Goal: Information Seeking & Learning: Learn about a topic

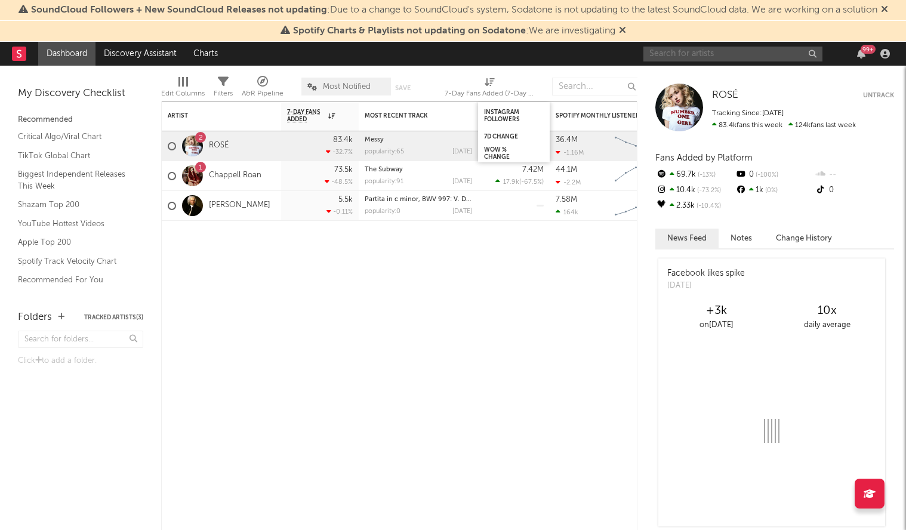
click at [727, 57] on input "text" at bounding box center [732, 54] width 179 height 15
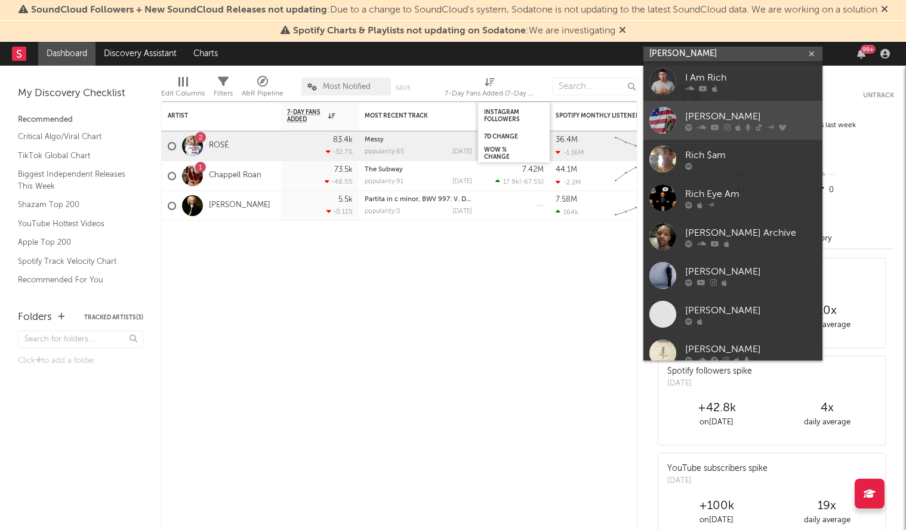
type input "[PERSON_NAME]"
click at [747, 113] on div "[PERSON_NAME]" at bounding box center [750, 116] width 131 height 14
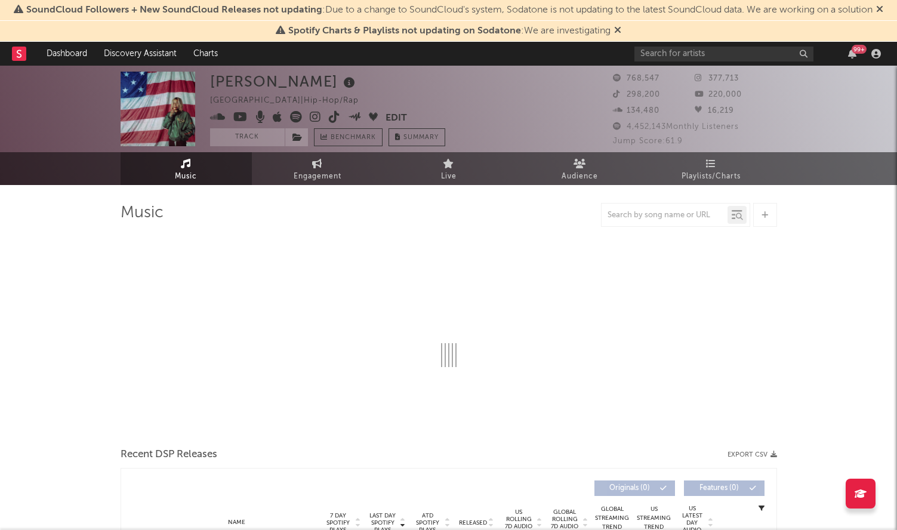
select select "6m"
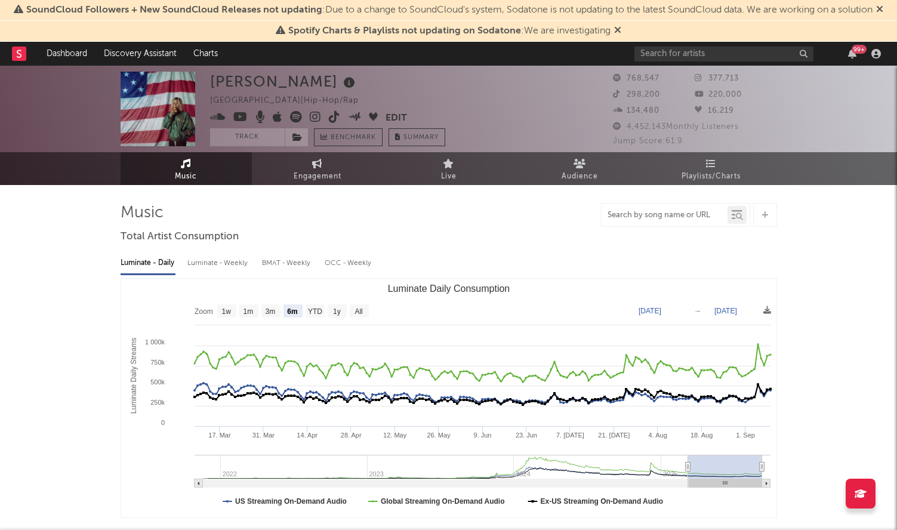
click at [657, 218] on input "text" at bounding box center [664, 216] width 126 height 10
type input "in & out"
click at [736, 213] on icon at bounding box center [739, 216] width 7 height 7
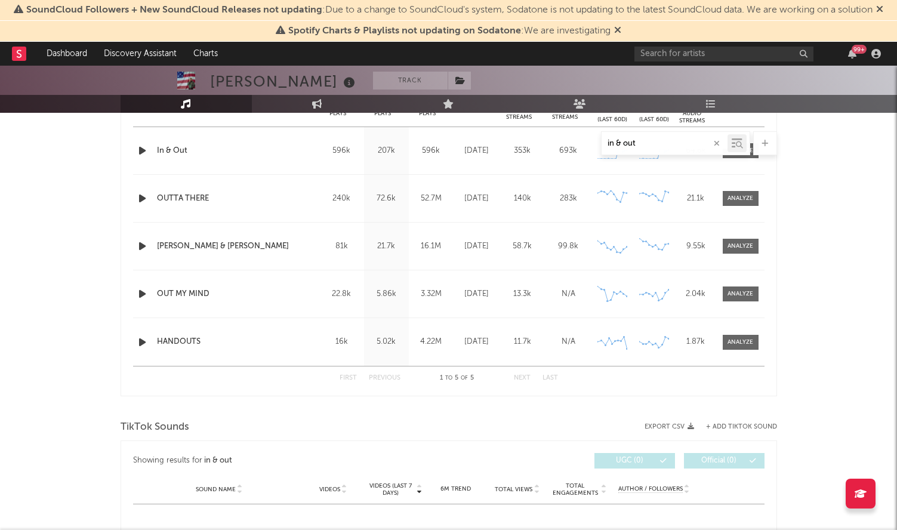
scroll to position [356, 0]
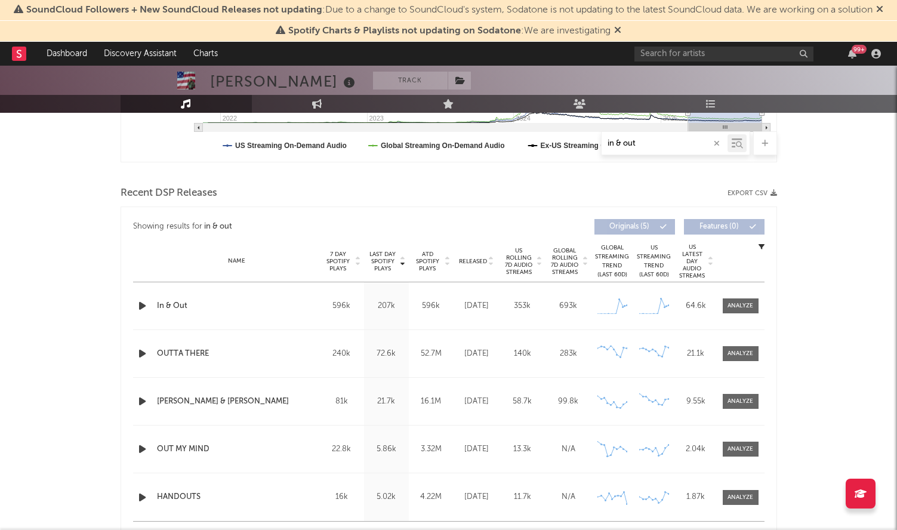
click at [203, 300] on div "In & Out" at bounding box center [236, 306] width 159 height 12
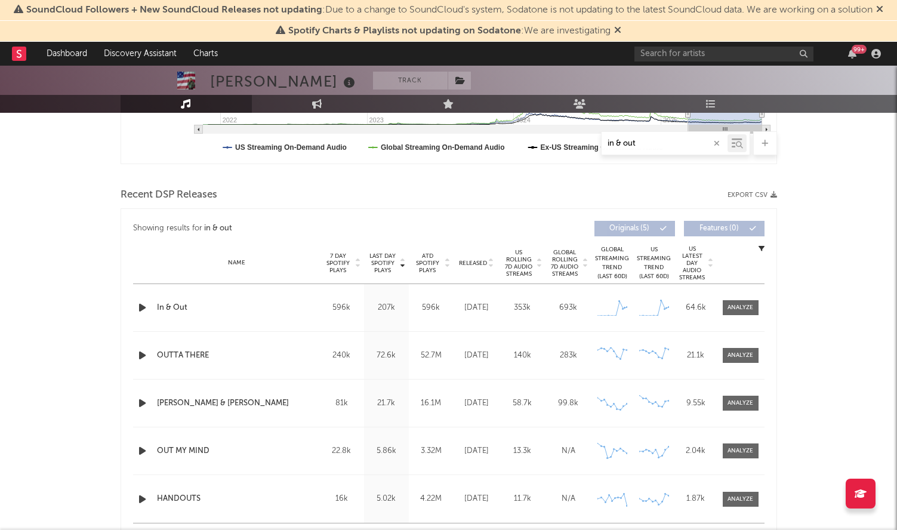
scroll to position [353, 0]
click at [758, 308] on div at bounding box center [740, 308] width 48 height 15
click at [750, 308] on div at bounding box center [740, 308] width 26 height 9
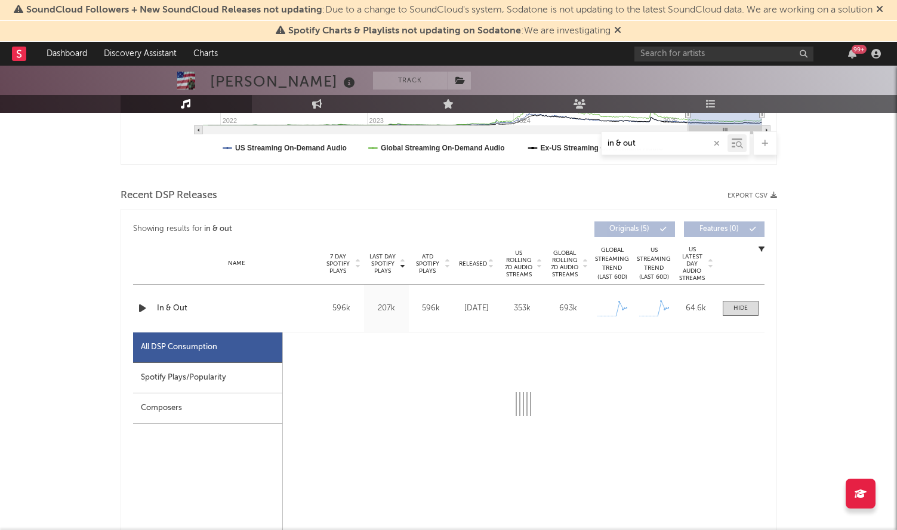
select select "1w"
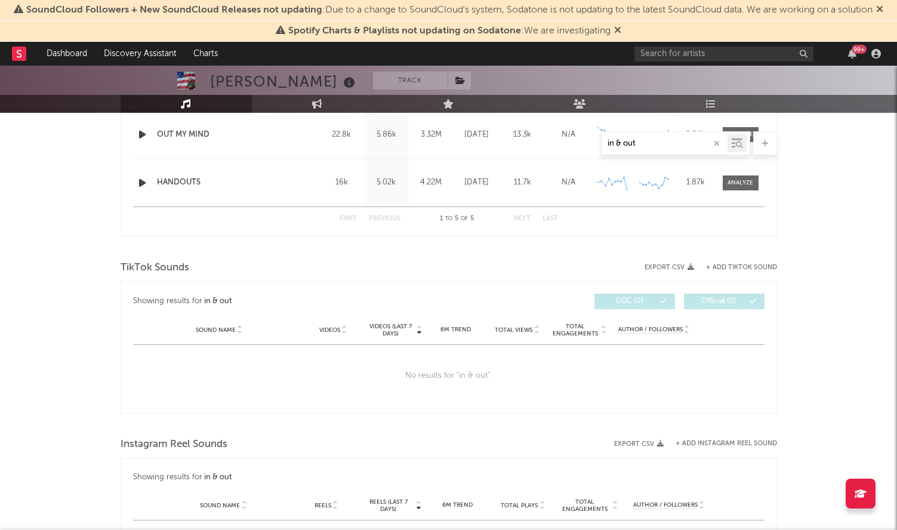
scroll to position [1241, 0]
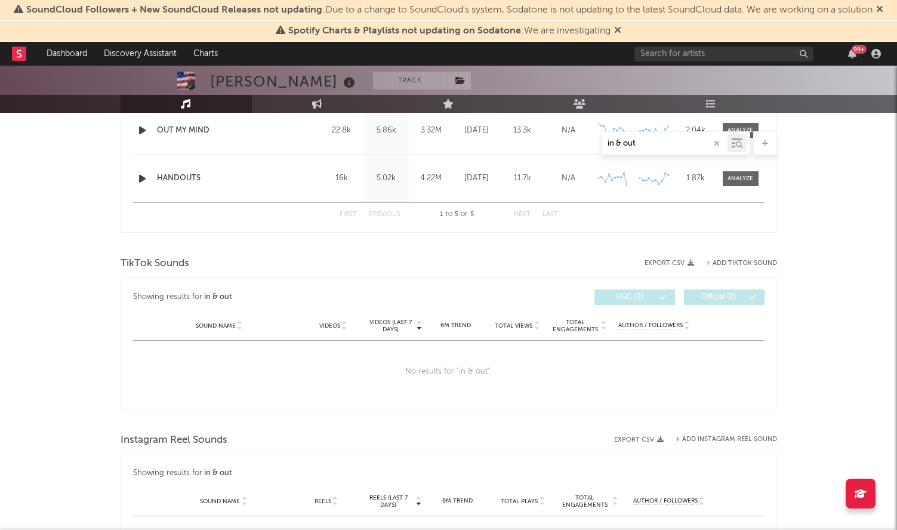
drag, startPoint x: 642, startPoint y: 145, endPoint x: 617, endPoint y: 146, distance: 25.1
click at [617, 146] on input "in & out" at bounding box center [664, 144] width 126 height 10
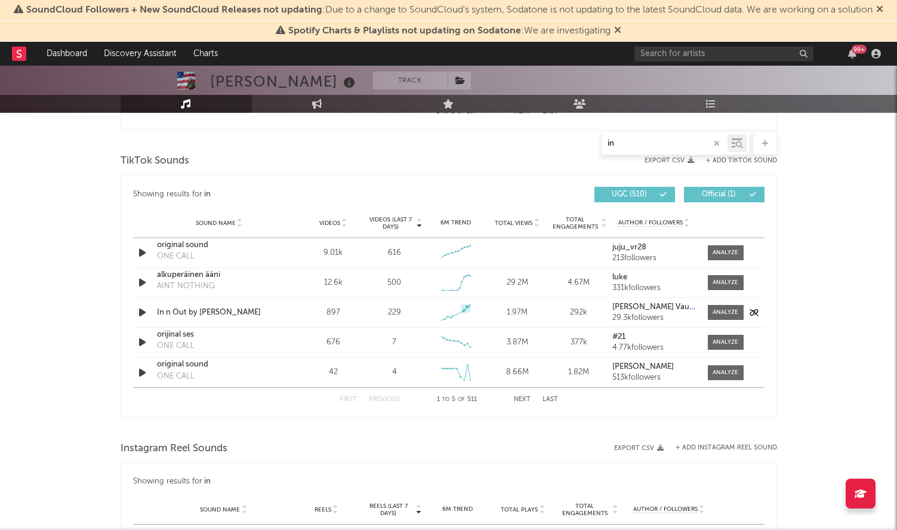
scroll to position [1347, 0]
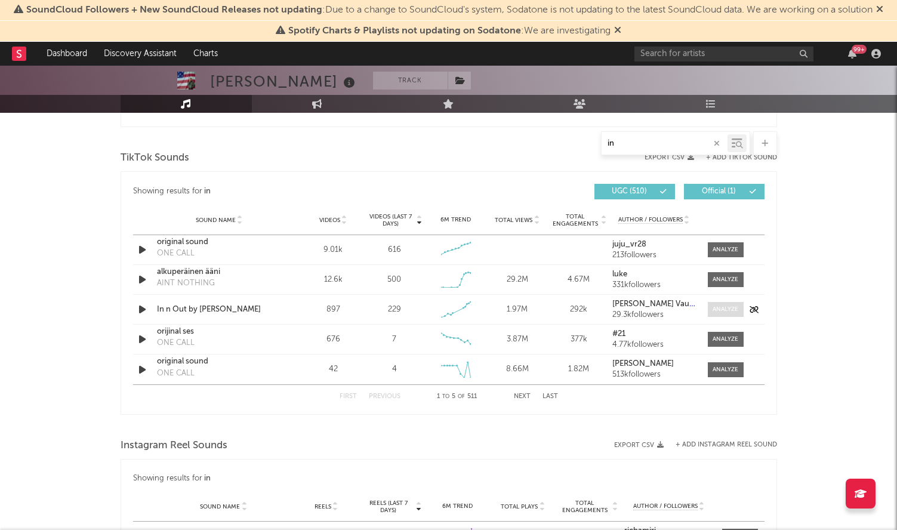
type input "in"
click at [715, 307] on div at bounding box center [725, 309] width 26 height 9
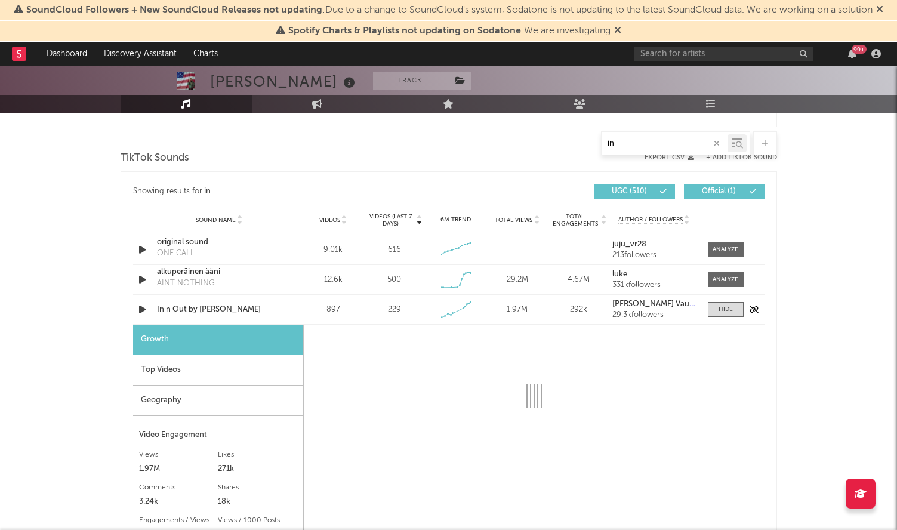
select select "1w"
